Goal: Task Accomplishment & Management: Complete application form

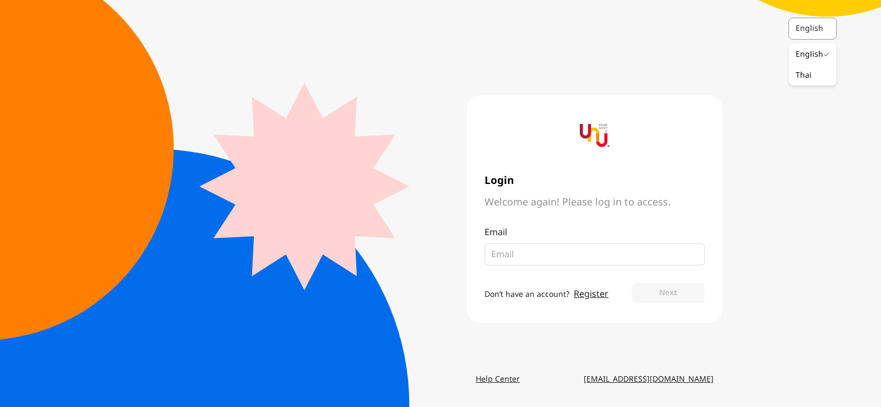
click at [804, 19] on div "English" at bounding box center [807, 29] width 37 height 20
click at [810, 77] on div "Thai" at bounding box center [804, 75] width 16 height 11
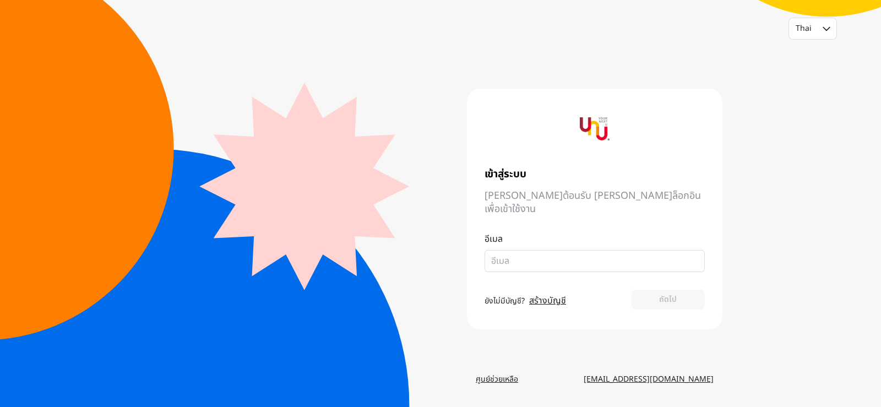
click at [553, 294] on link "สร้างบัญชี" at bounding box center [547, 300] width 37 height 13
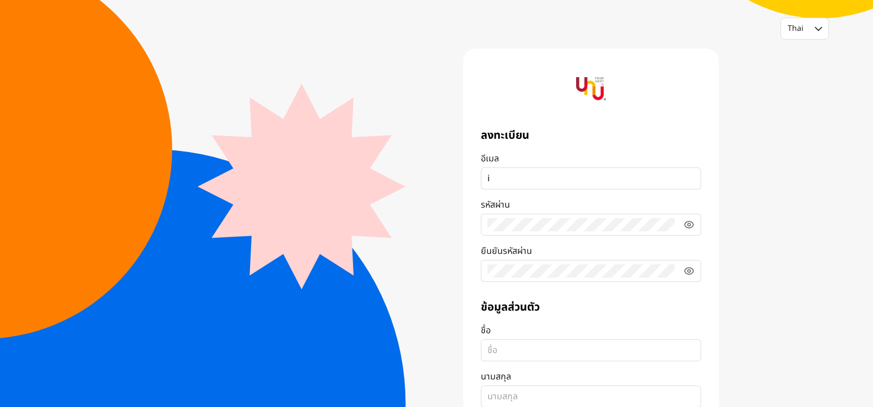
type input "i_jajaja@hotmail.com"
type input "0639465224"
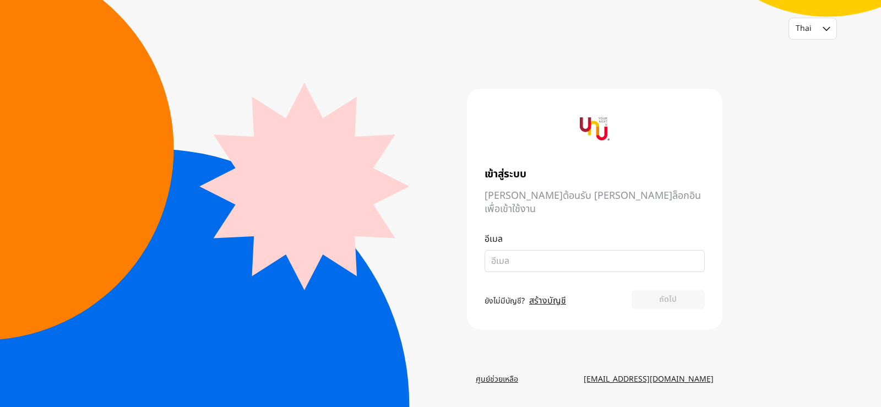
click at [465, 60] on main "เข้าสู่ระบบ [PERSON_NAME]ต้อนรับ [PERSON_NAME]ล็อกอินเพื่อเข้าใช้งาน อีเมล ยังไ…" at bounding box center [441, 208] width 564 height 321
click at [530, 254] on input "email" at bounding box center [590, 260] width 198 height 13
click at [59, 44] on div "Thai เข้าสู่ระบบ ยินดีต้อนรับ กรุณาล็อกอินเพื่อเข้าใช้งาน อีเมล ยังไม่มีบัญชี? …" at bounding box center [440, 203] width 881 height 407
click at [523, 254] on input "email" at bounding box center [590, 260] width 198 height 13
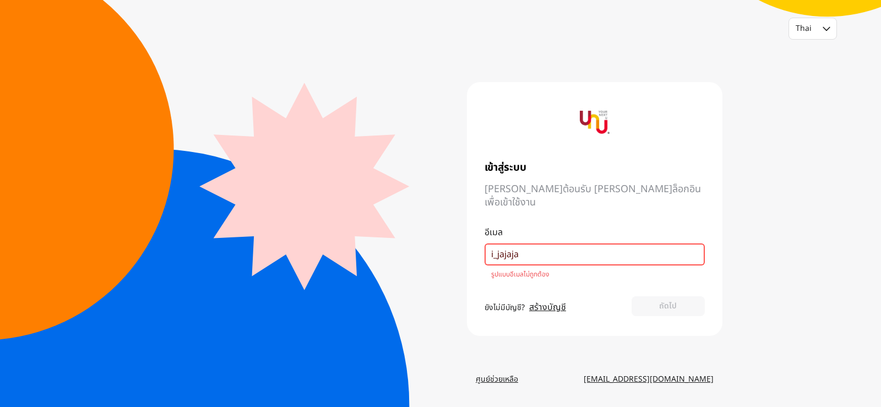
type input "i_jajaja"
click at [540, 305] on link "สร้างบัญชี" at bounding box center [547, 307] width 37 height 13
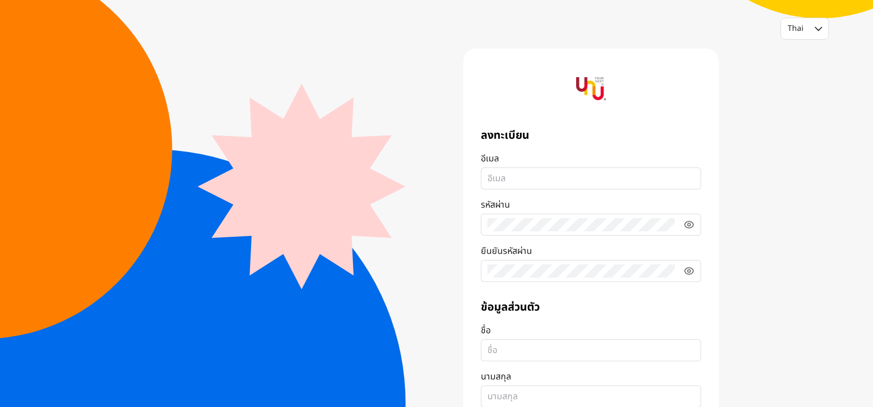
click at [545, 182] on input "อีเมล" at bounding box center [590, 178] width 207 height 13
type input "i_jajaja@hotmail.com"
type input "0639465224"
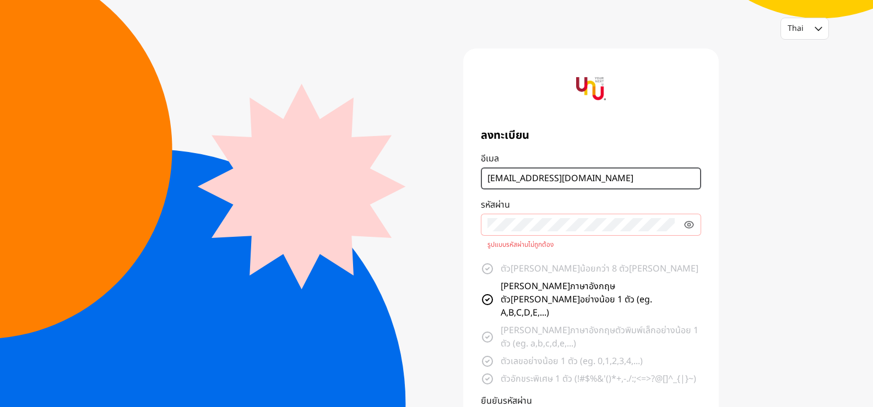
drag, startPoint x: 547, startPoint y: 184, endPoint x: 121, endPoint y: 167, distance: 426.1
click at [123, 166] on div "Thai ลงทะเบียน อีเมล i_jajaja@hotmail.com รหัสผ่าน รูปแบบรหัสผ่านไม่ถูกต้อง ตัว…" at bounding box center [436, 338] width 873 height 676
type input "ijajaja2@gmail.com"
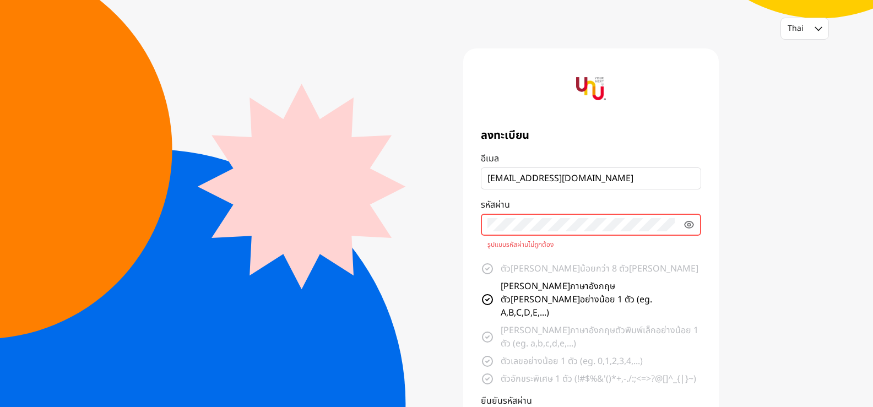
click at [413, 223] on main "ลงทะเบียน อีเมล ijajaja2@gmail.com รหัสผ่าน รูปแบบรหัสผ่านไม่ถูกต้อง ตัวอักษรไม…" at bounding box center [437, 353] width 564 height 610
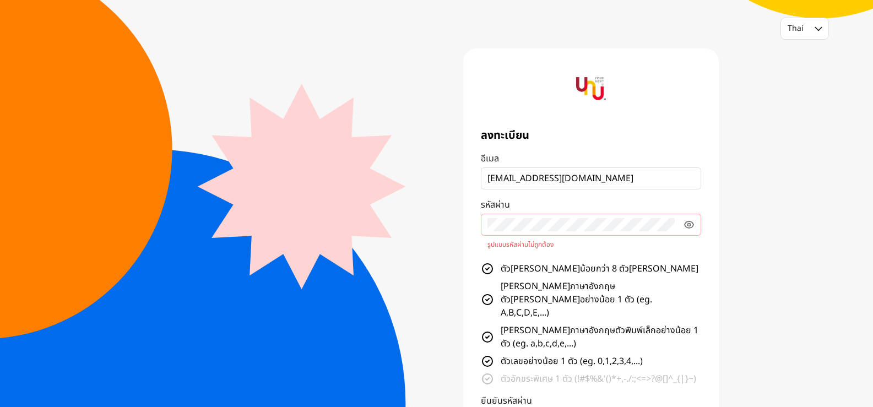
click at [735, 247] on div "Thai ลงทะเบียน อีเมล ijajaja2@gmail.com รหัสผ่าน รูปแบบรหัสผ่านไม่ถูกต้อง ตัวอั…" at bounding box center [436, 338] width 873 height 676
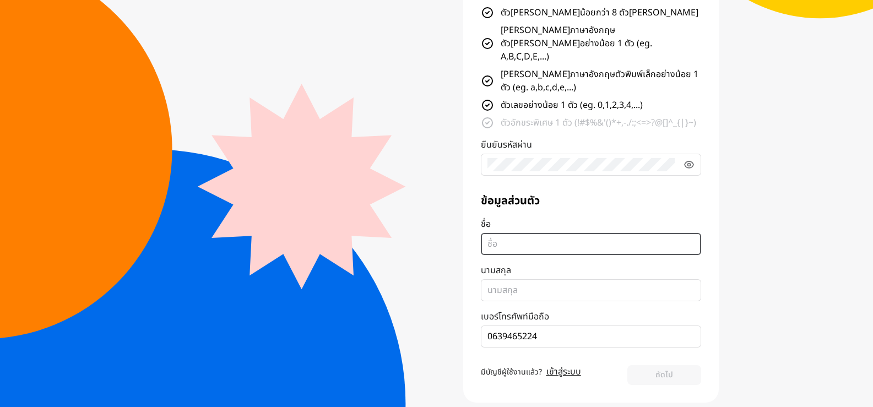
click at [508, 237] on input "ชื่อ" at bounding box center [590, 243] width 207 height 13
type input "Jariyaporn"
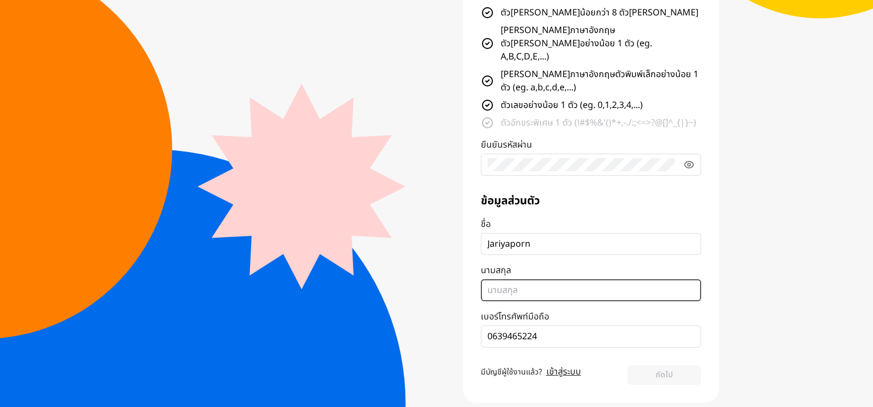
click at [513, 284] on input "นามสกุล" at bounding box center [590, 290] width 207 height 13
type input "b"
type input "Boonrueng"
click at [567, 365] on link "เข้าสู่ระบบ" at bounding box center [563, 371] width 35 height 13
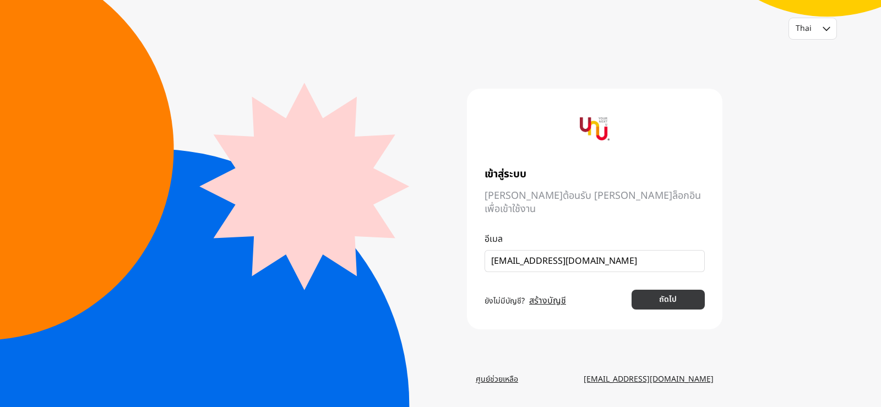
type input "ijajaja2@gmail.com"
click at [664, 290] on button "ถัดไป" at bounding box center [668, 300] width 73 height 20
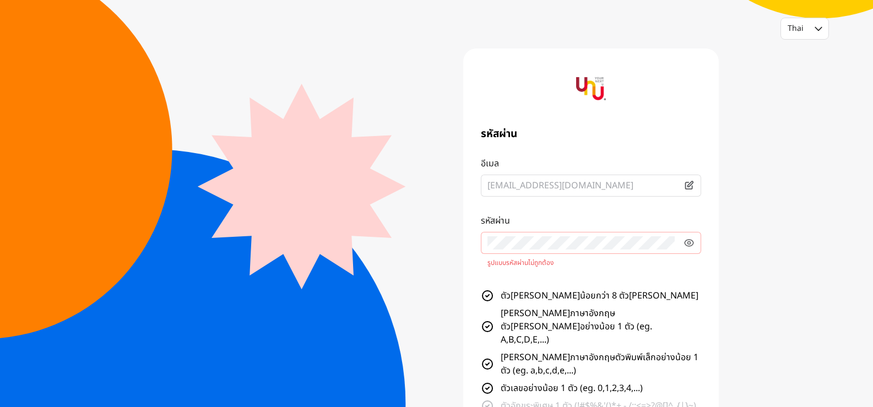
click at [668, 309] on form "อีเมล ijajaja2@gmail.com รหัสผ่าน รูปแบบรหัสผ่านไม่ถูกต้อง ตัวอักษรไม่น้อยกว่า …" at bounding box center [591, 304] width 220 height 295
click at [686, 242] on icon at bounding box center [688, 242] width 11 height 11
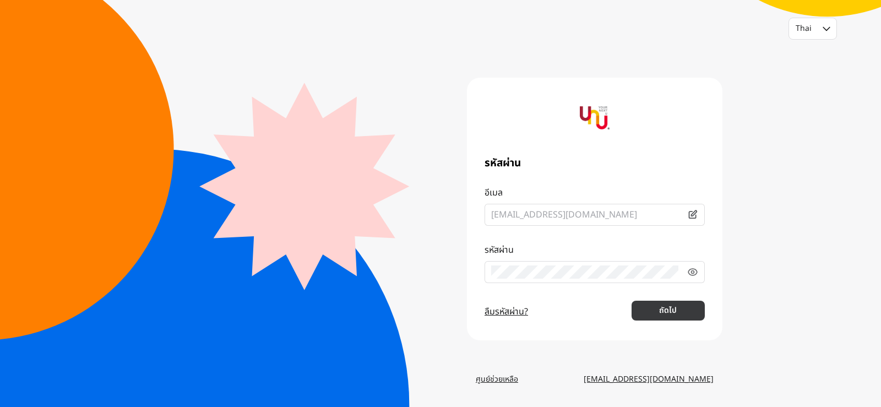
click at [661, 303] on button "ถัดไป" at bounding box center [668, 311] width 73 height 20
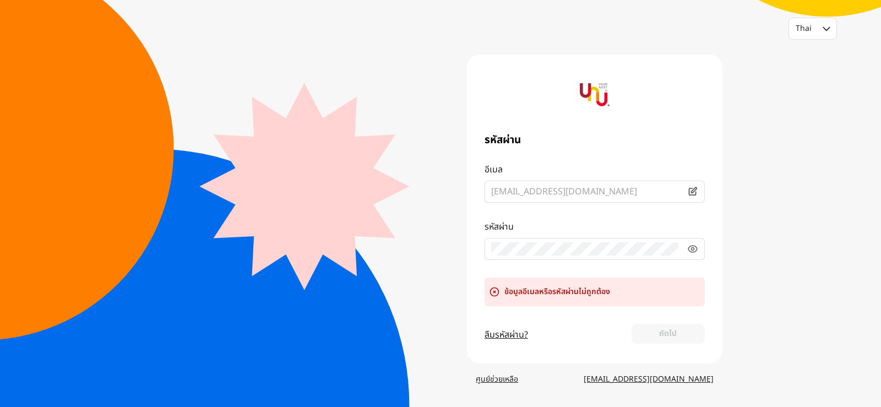
click at [270, 84] on main "รหัสผ่าน อีเมล ijajaja2@gmail.com รหัสผ่าน ข้อมูลอีเมลหรือรหัสผ่านไม่ถูกต้อง ลื…" at bounding box center [441, 208] width 564 height 321
